Goal: Subscribe to service/newsletter

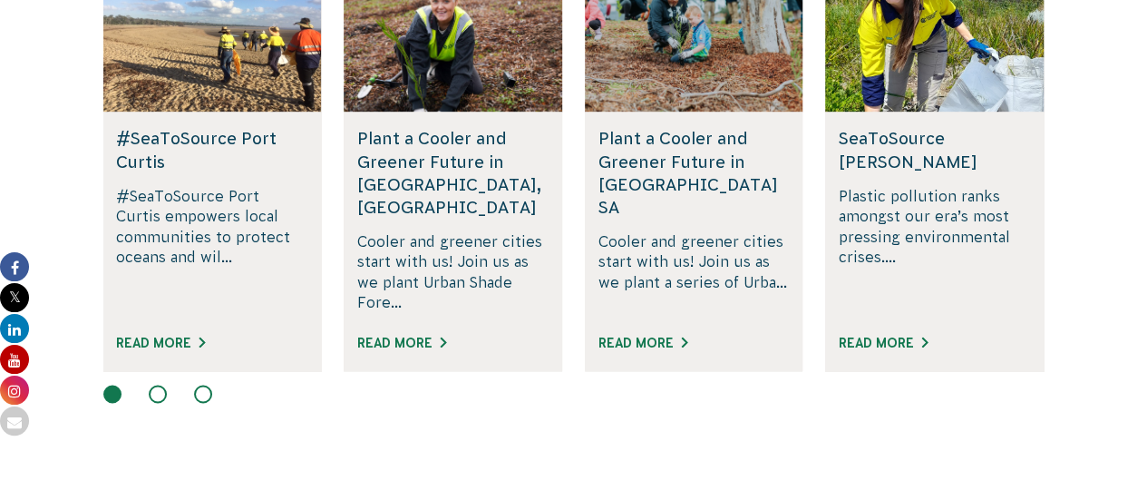
scroll to position [1292, 0]
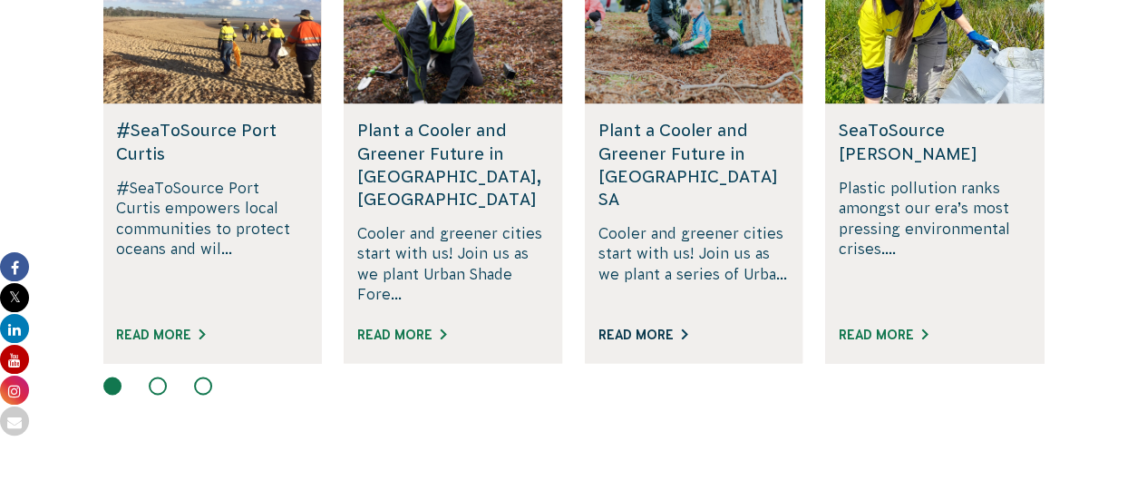
click at [640, 327] on link "Read More" at bounding box center [642, 334] width 89 height 15
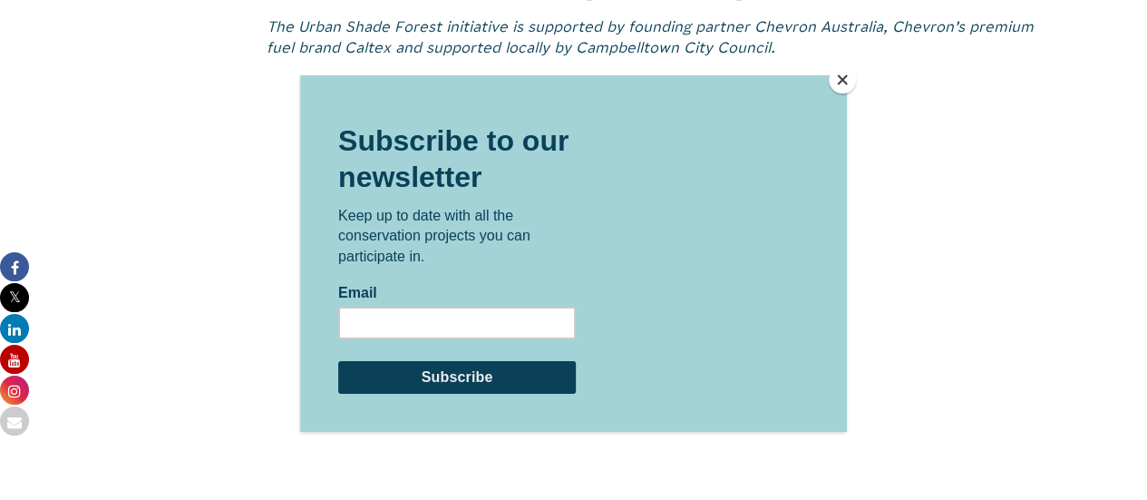
scroll to position [1436, 0]
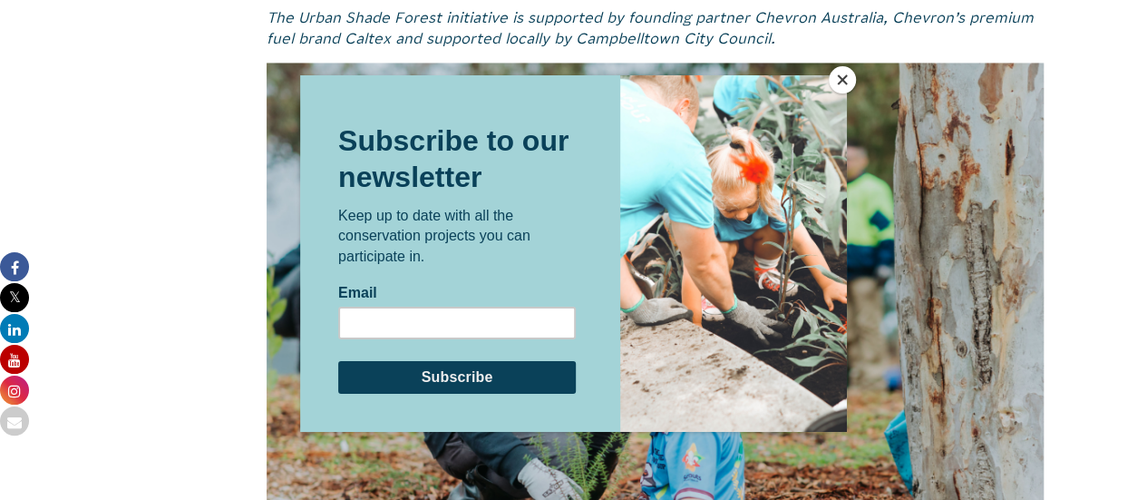
click at [847, 78] on button "Close" at bounding box center [842, 79] width 27 height 27
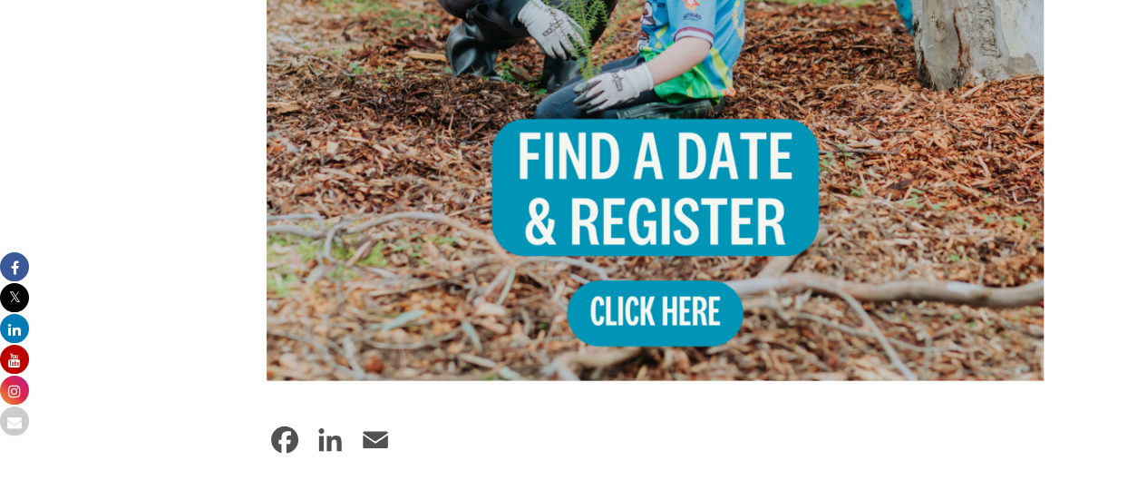
scroll to position [2011, 0]
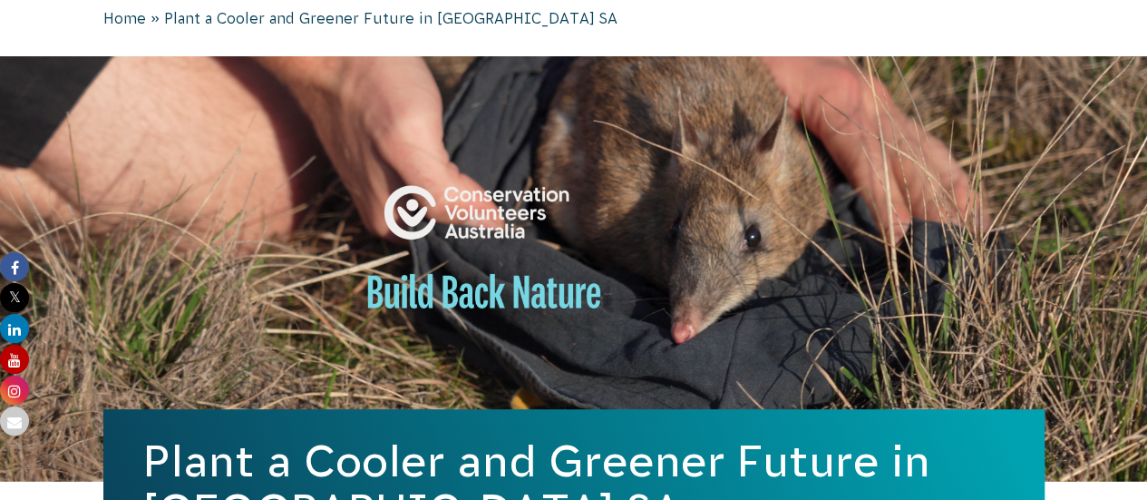
scroll to position [0, 0]
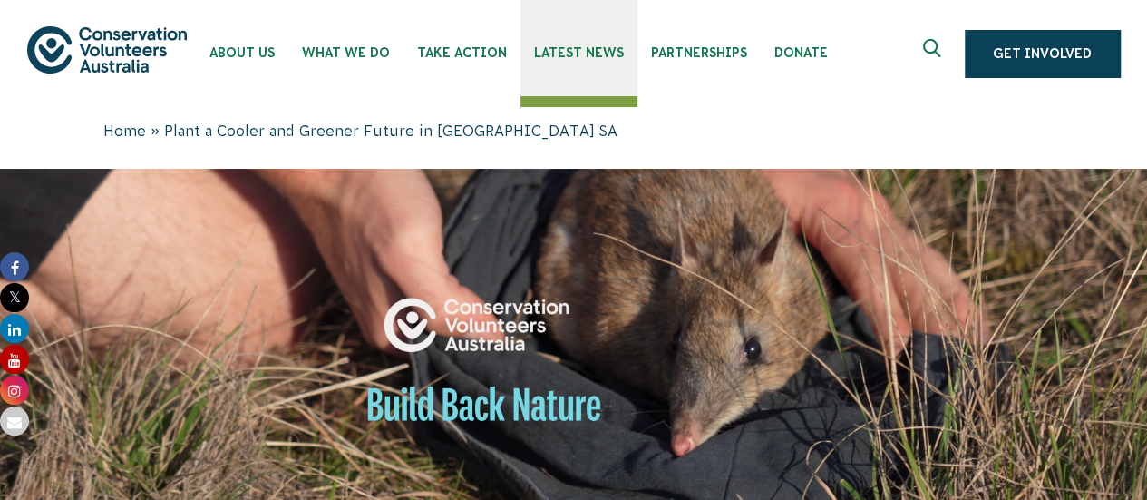
click at [590, 57] on span "Latest News" at bounding box center [579, 52] width 90 height 15
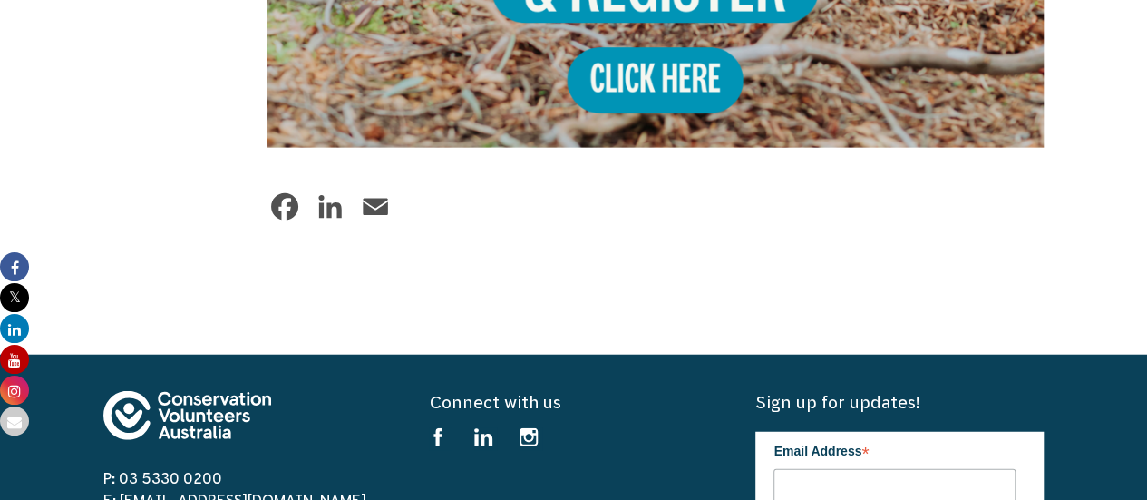
scroll to position [2124, 0]
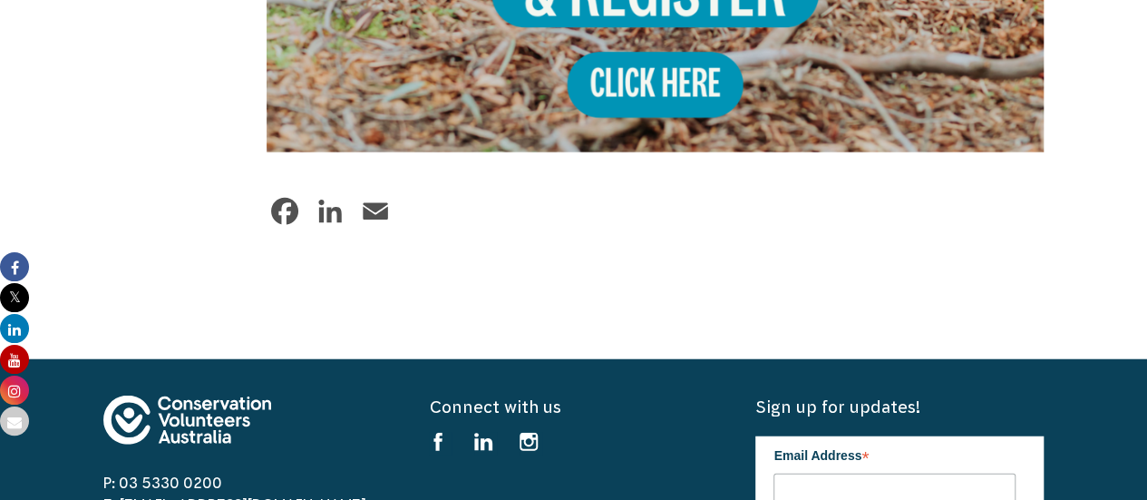
click at [371, 209] on link "Email" at bounding box center [375, 211] width 36 height 36
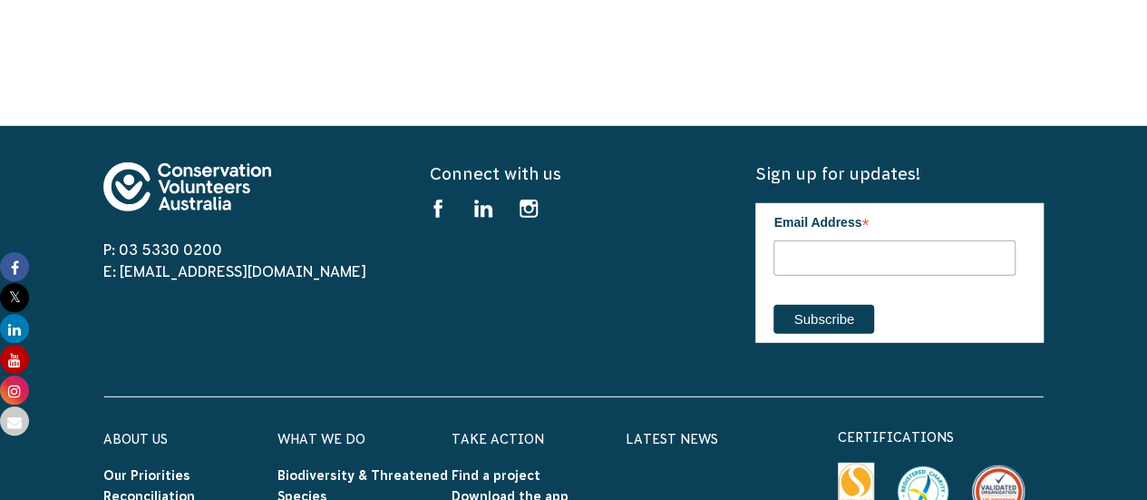
scroll to position [2370, 0]
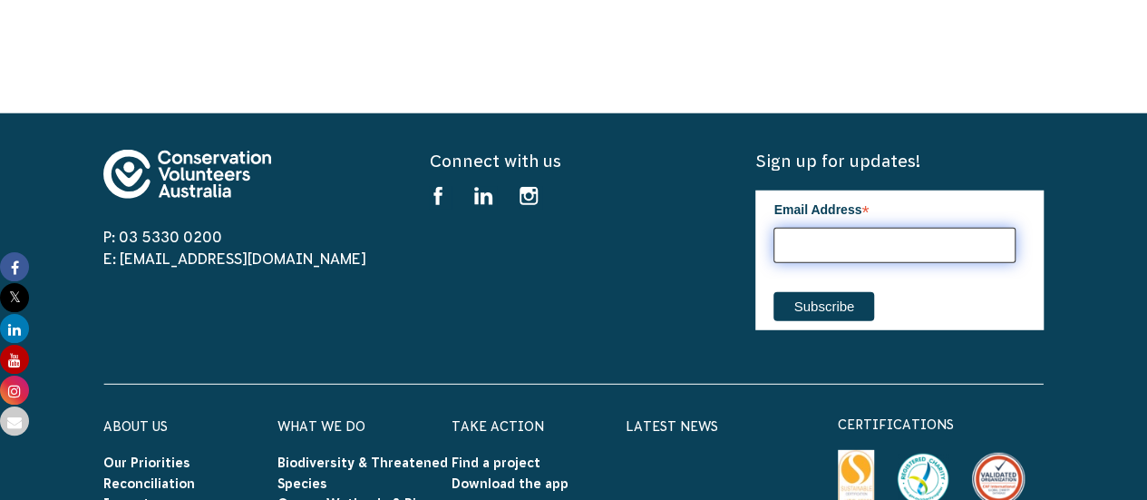
click at [909, 257] on input "Email Address *" at bounding box center [894, 245] width 242 height 35
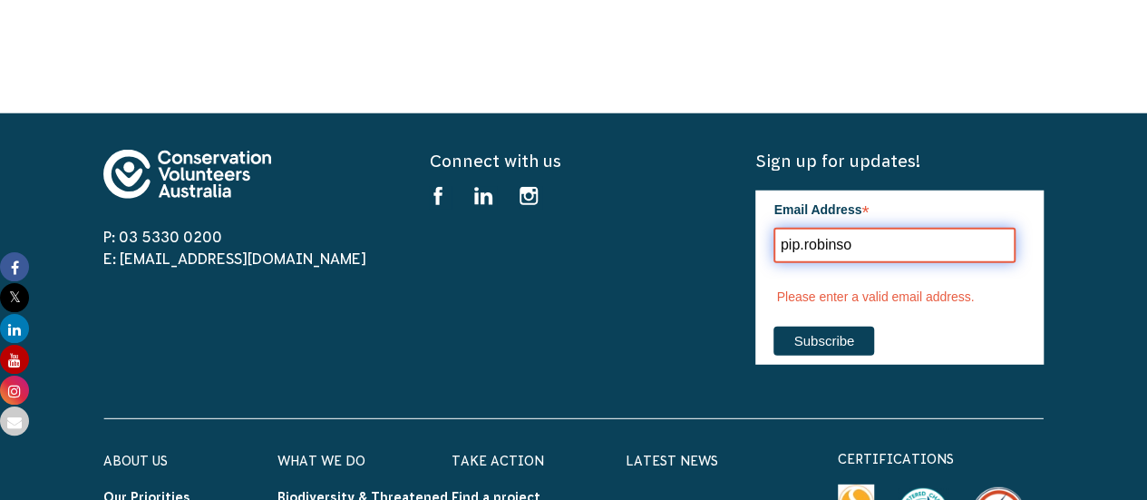
click at [868, 252] on input "pip.robinso" at bounding box center [894, 245] width 242 height 35
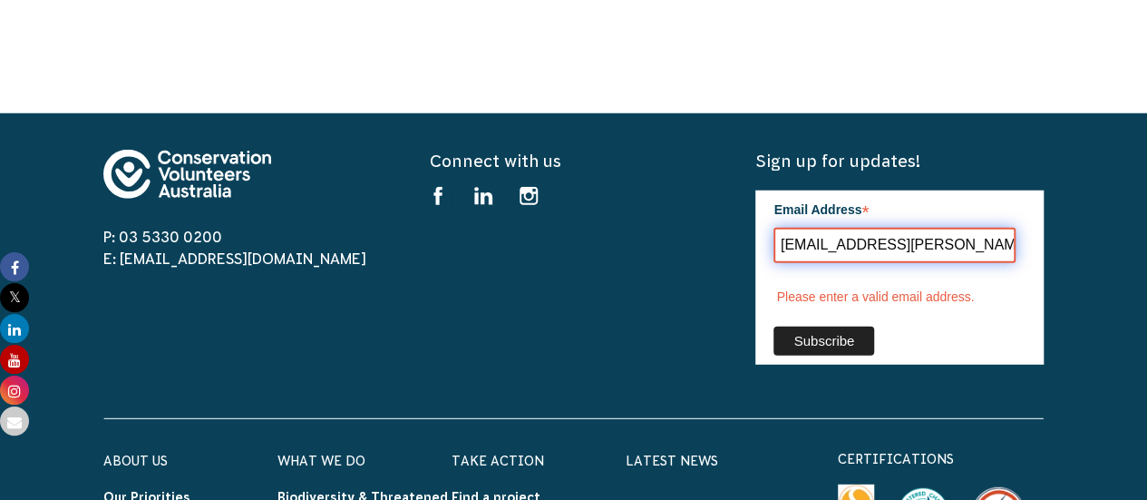
type input "pip.robinson@sa.gov.au"
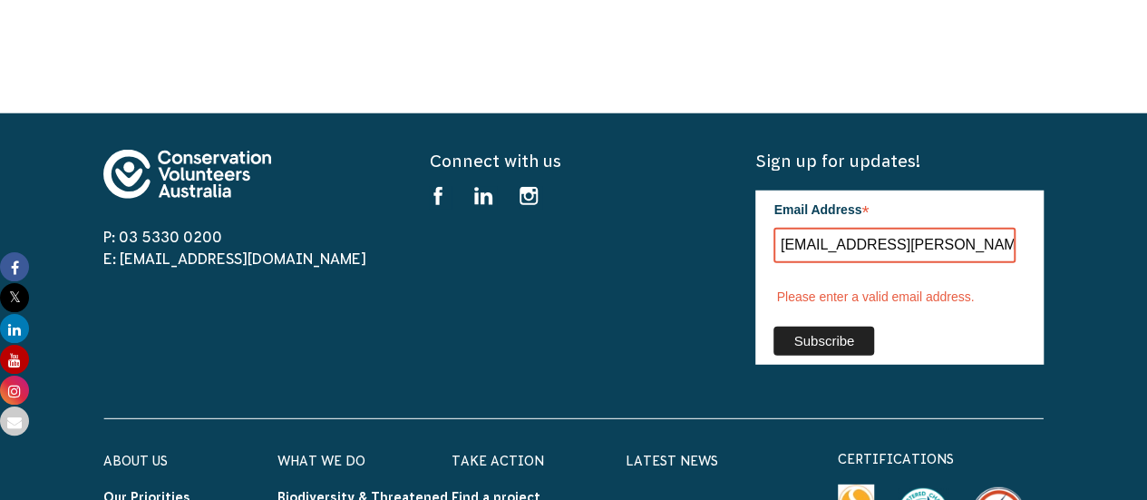
click at [834, 342] on div "Sign up for updates! Email Address * pip.robinson@sa.gov.au Please enter a vali…" at bounding box center [899, 266] width 288 height 233
